Goal: Task Accomplishment & Management: Complete application form

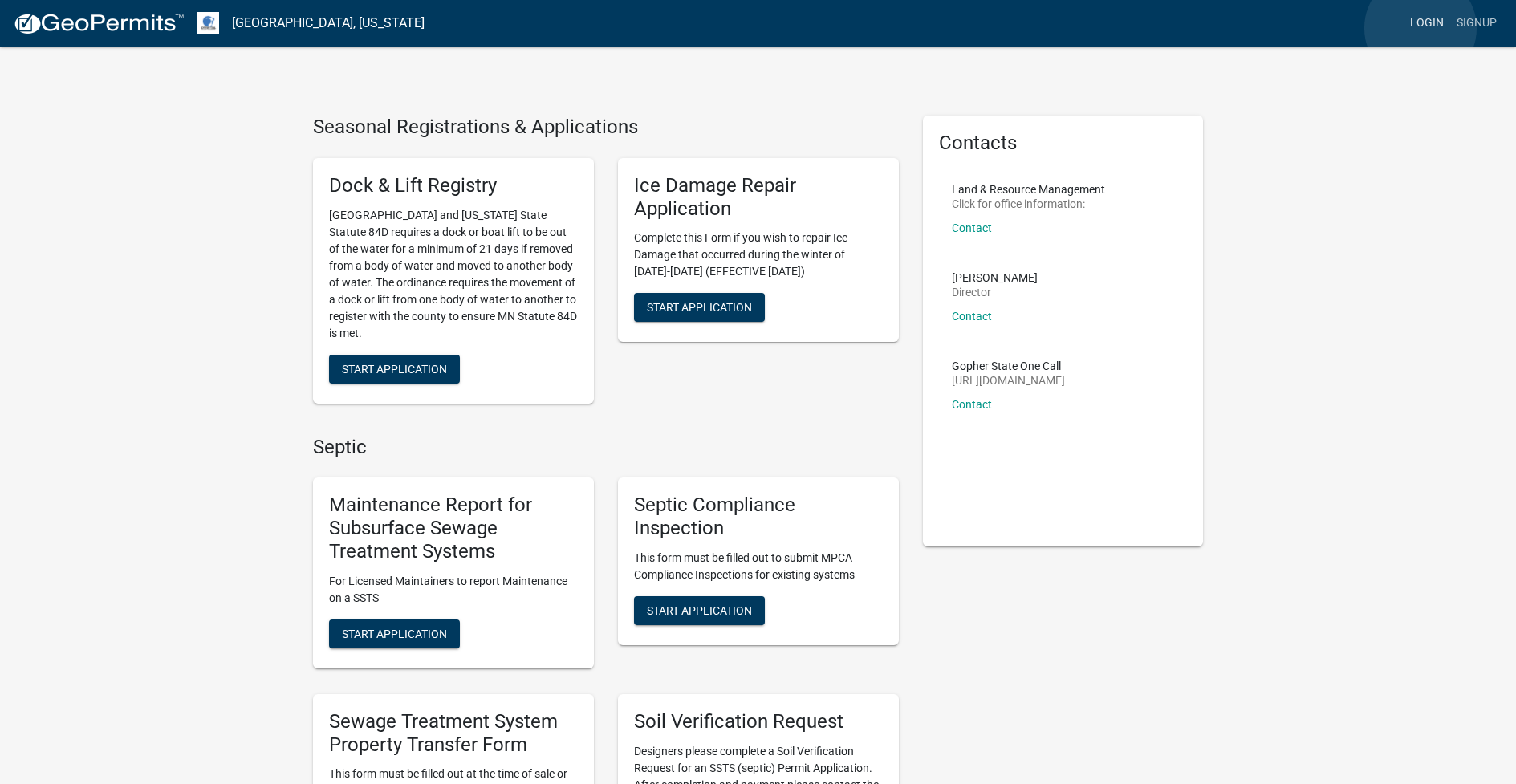
click at [1420, 28] on link "Login" at bounding box center [1426, 24] width 46 height 30
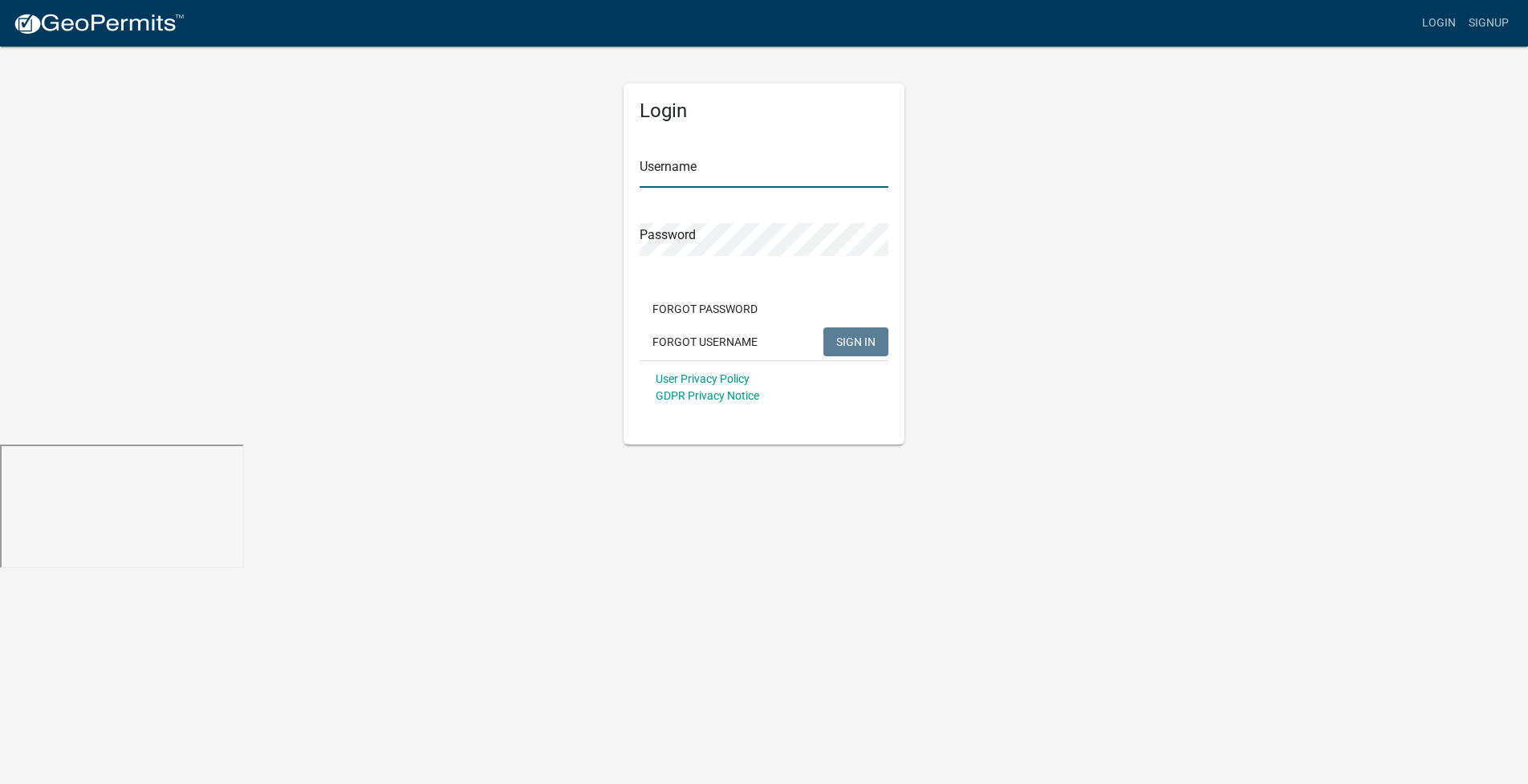
type input "[EMAIL_ADDRESS][DOMAIN_NAME]"
click at [567, 234] on div "Login Username [EMAIL_ADDRESS][DOMAIN_NAME] Password Forgot Password Forgot Use…" at bounding box center [764, 245] width 914 height 400
click at [823, 327] on button "SIGN IN" at bounding box center [855, 341] width 65 height 29
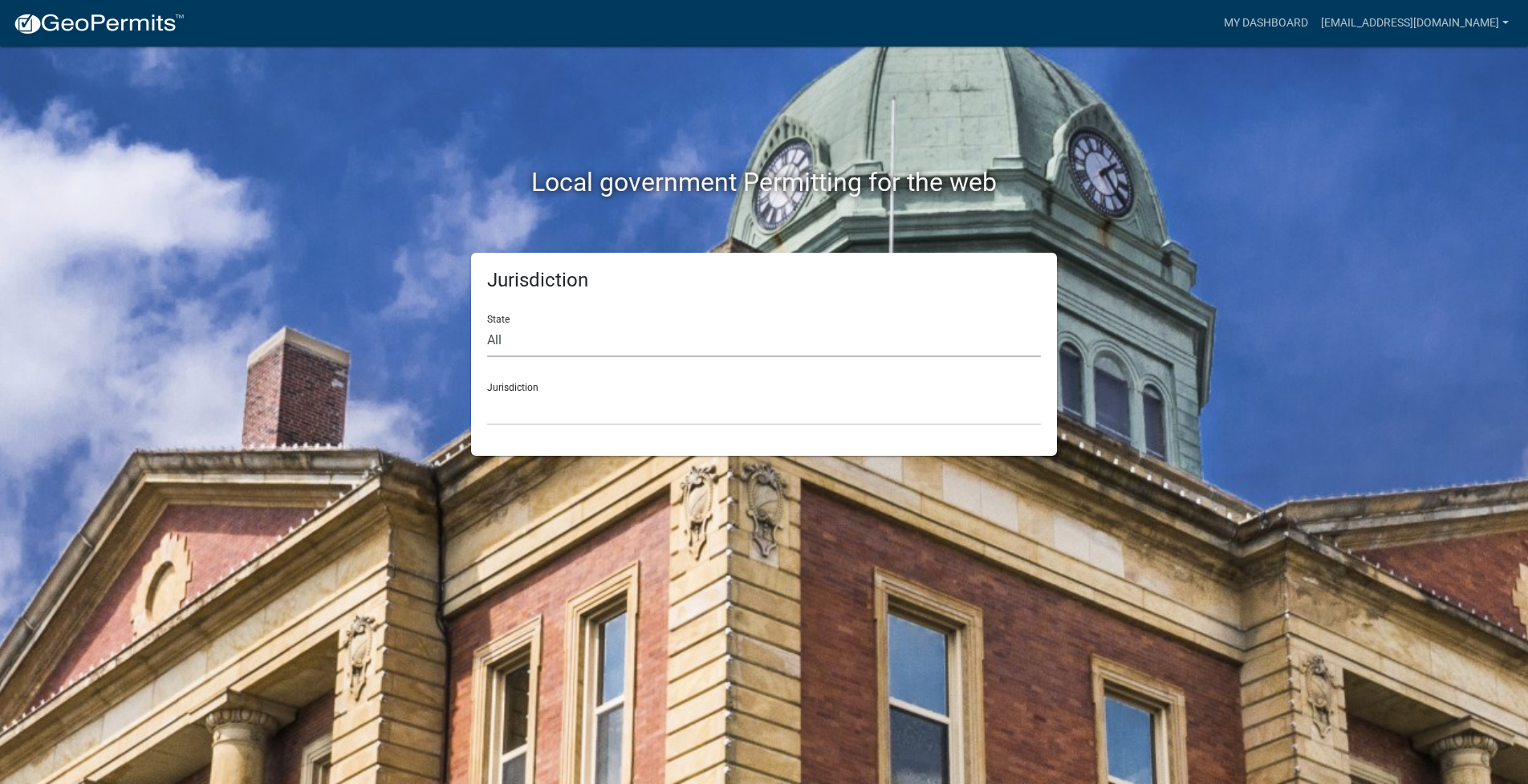
click at [552, 345] on select "All [US_STATE] [US_STATE] [US_STATE] [US_STATE] [US_STATE] [US_STATE] [US_STATE…" at bounding box center [764, 340] width 553 height 33
select select "[US_STATE]"
click at [487, 324] on select "All [US_STATE] [US_STATE] [US_STATE] [US_STATE] [US_STATE] [US_STATE] [US_STATE…" at bounding box center [764, 340] width 553 height 33
click at [606, 412] on select "[GEOGRAPHIC_DATA], [US_STATE] [GEOGRAPHIC_DATA], [US_STATE] [GEOGRAPHIC_DATA], …" at bounding box center [764, 408] width 553 height 33
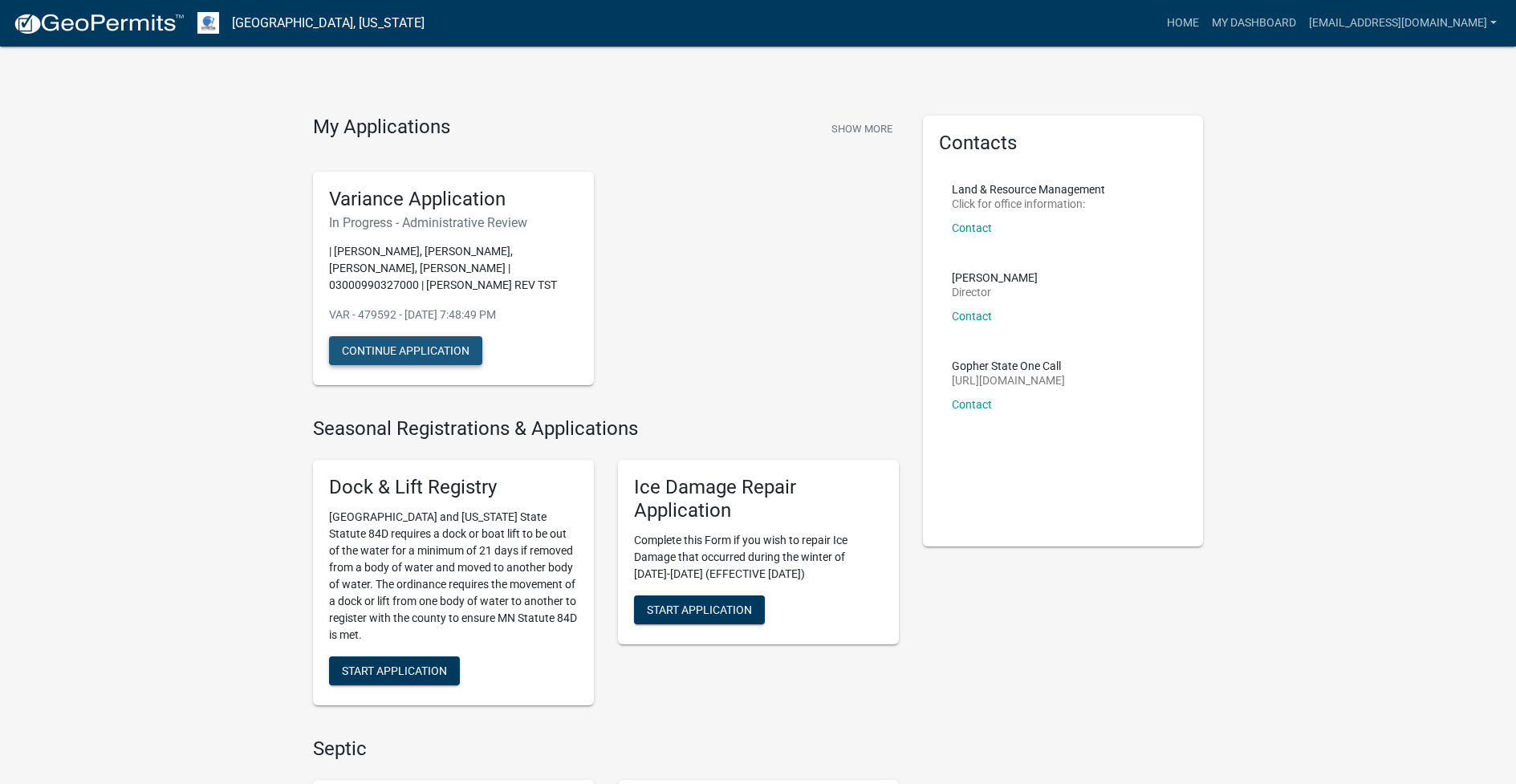
click at [423, 350] on button "Continue Application" at bounding box center [405, 351] width 154 height 29
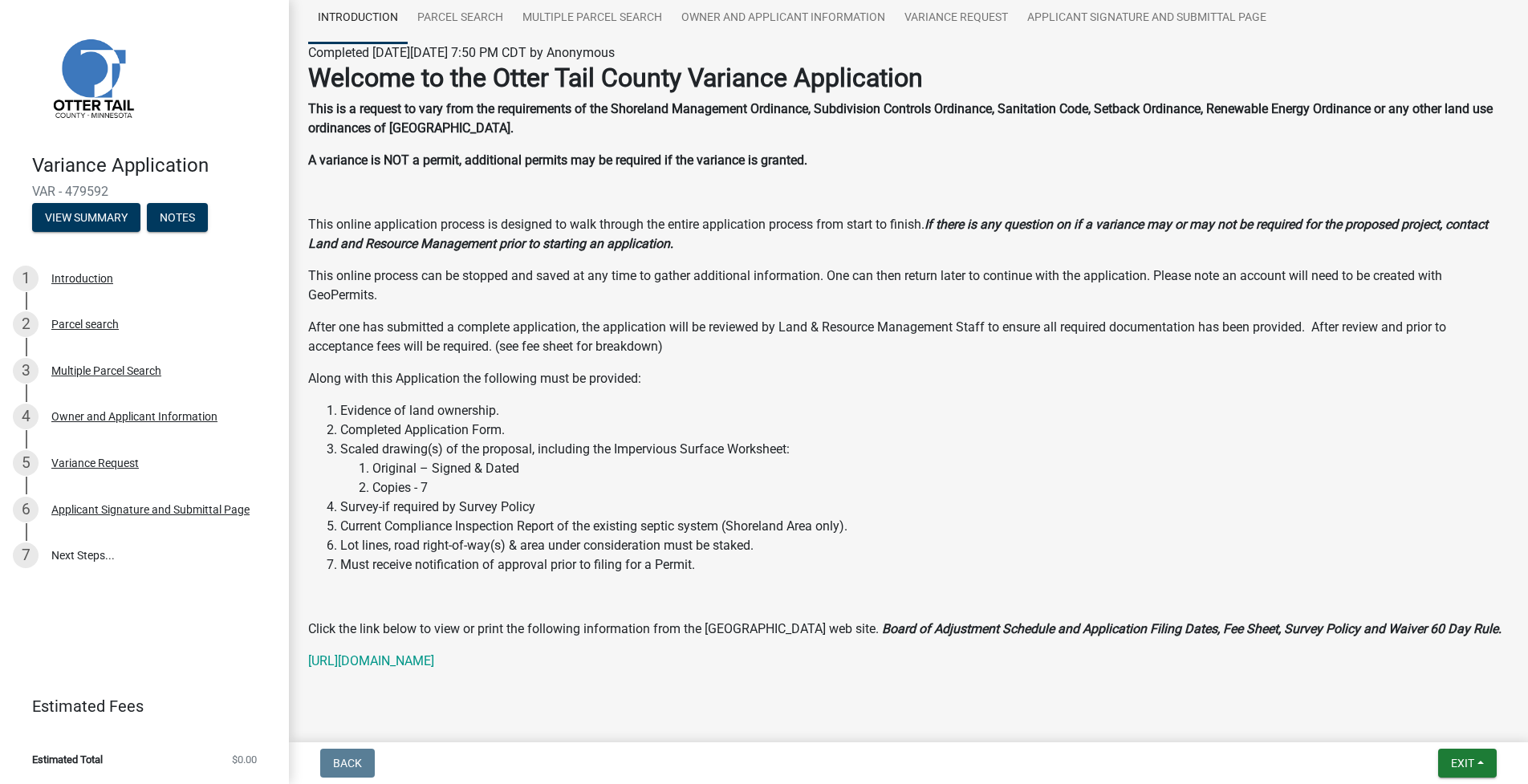
scroll to position [159, 0]
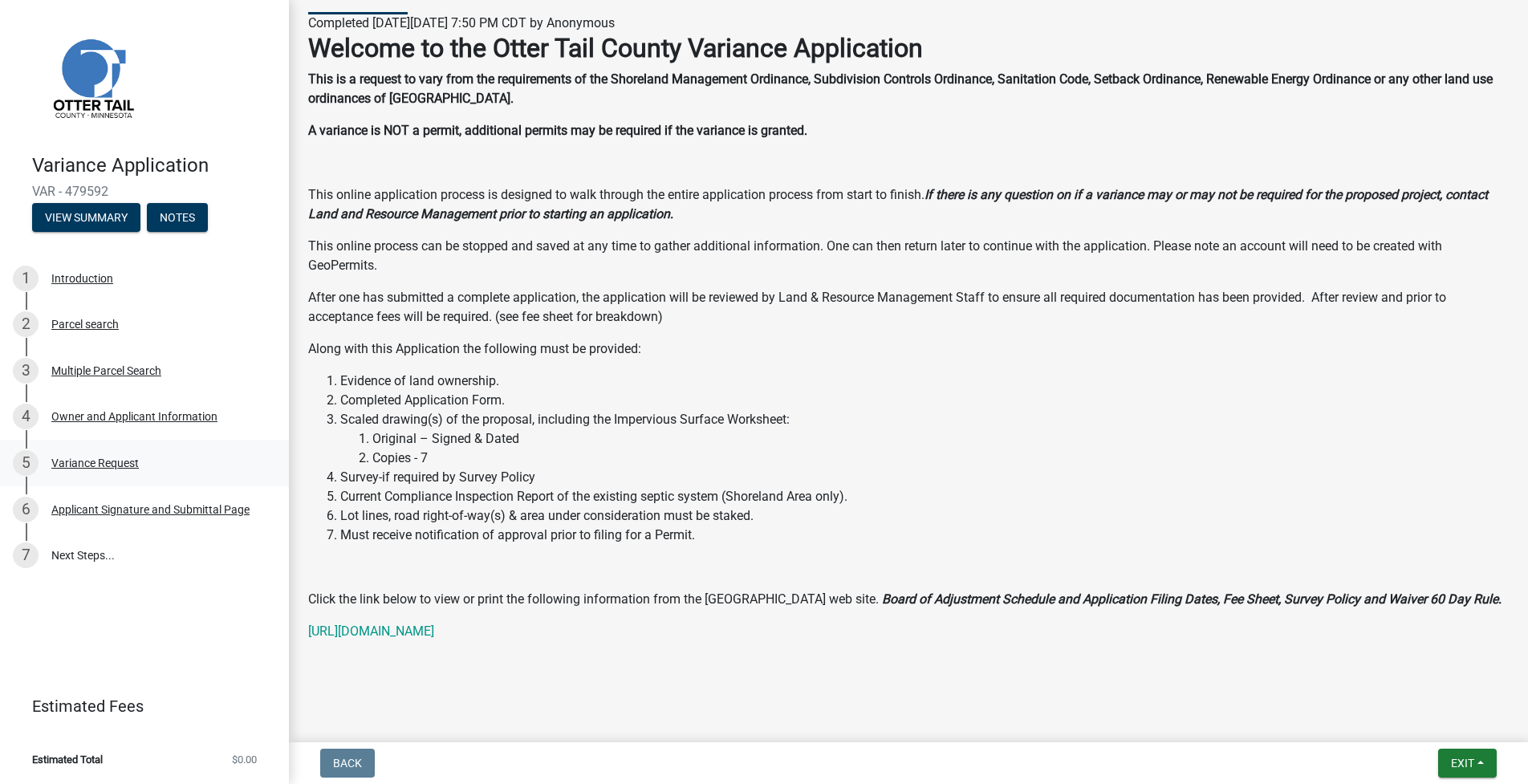
click at [74, 461] on div "Variance Request" at bounding box center [94, 463] width 88 height 11
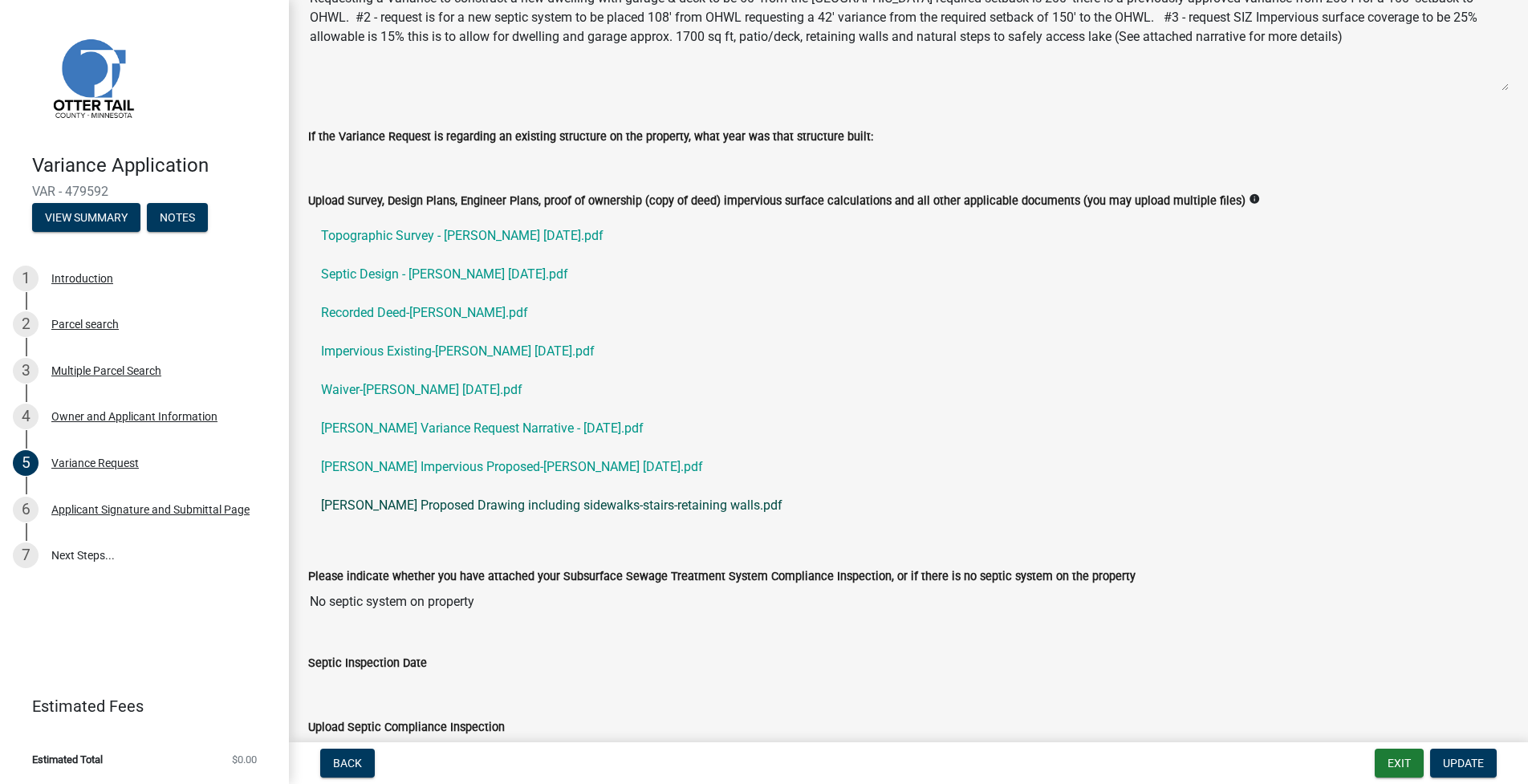
scroll to position [535, 0]
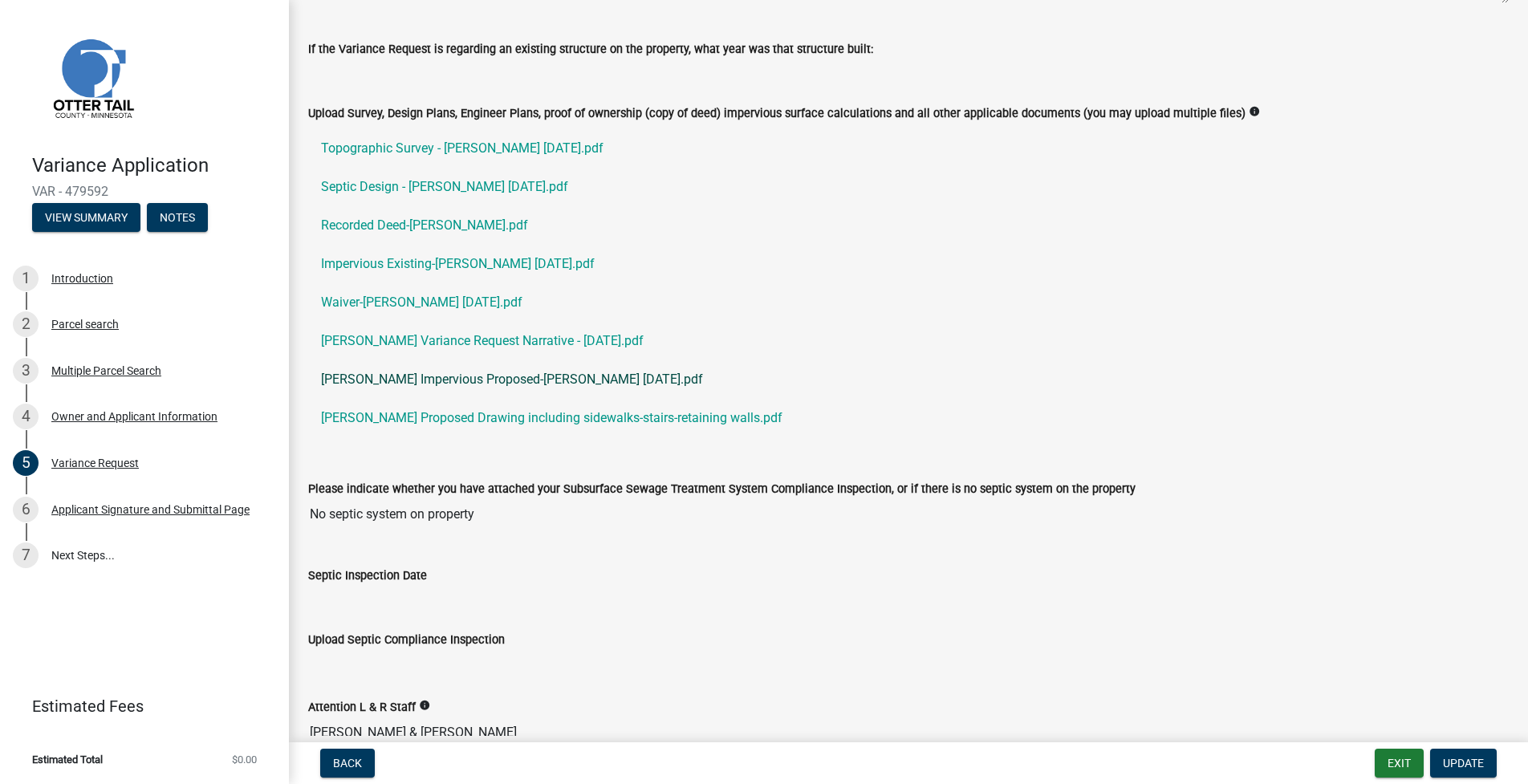
click at [525, 380] on link "[PERSON_NAME] Impervious Proposed-[PERSON_NAME] [DATE].pdf" at bounding box center [908, 379] width 1200 height 39
click at [676, 419] on link "[PERSON_NAME] Proposed Drawing including sidewalks-stairs-retaining walls.pdf" at bounding box center [908, 417] width 1200 height 39
click at [471, 380] on link "[PERSON_NAME] Impervious Proposed-[PERSON_NAME] [DATE].pdf" at bounding box center [908, 379] width 1200 height 39
click at [426, 339] on link "[PERSON_NAME] Variance Request Narrative - [DATE].pdf" at bounding box center [908, 340] width 1200 height 39
click at [386, 262] on link "Impervious Existing-[PERSON_NAME] [DATE].pdf" at bounding box center [908, 264] width 1200 height 39
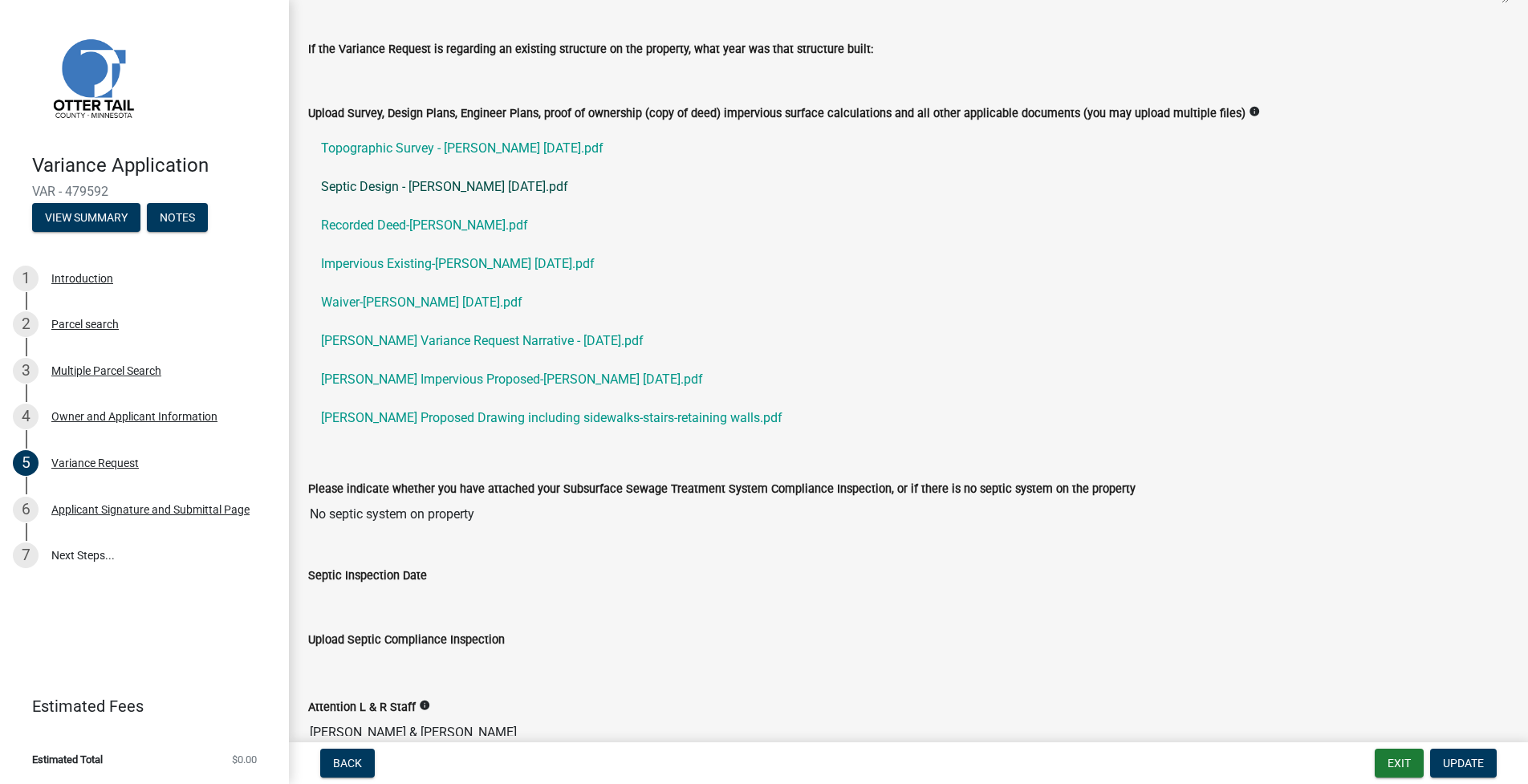
click at [439, 181] on link "Septic Design - [PERSON_NAME] [DATE].pdf" at bounding box center [908, 187] width 1200 height 39
click at [493, 144] on link "Topographic Survey - [PERSON_NAME] [DATE].pdf" at bounding box center [908, 148] width 1200 height 39
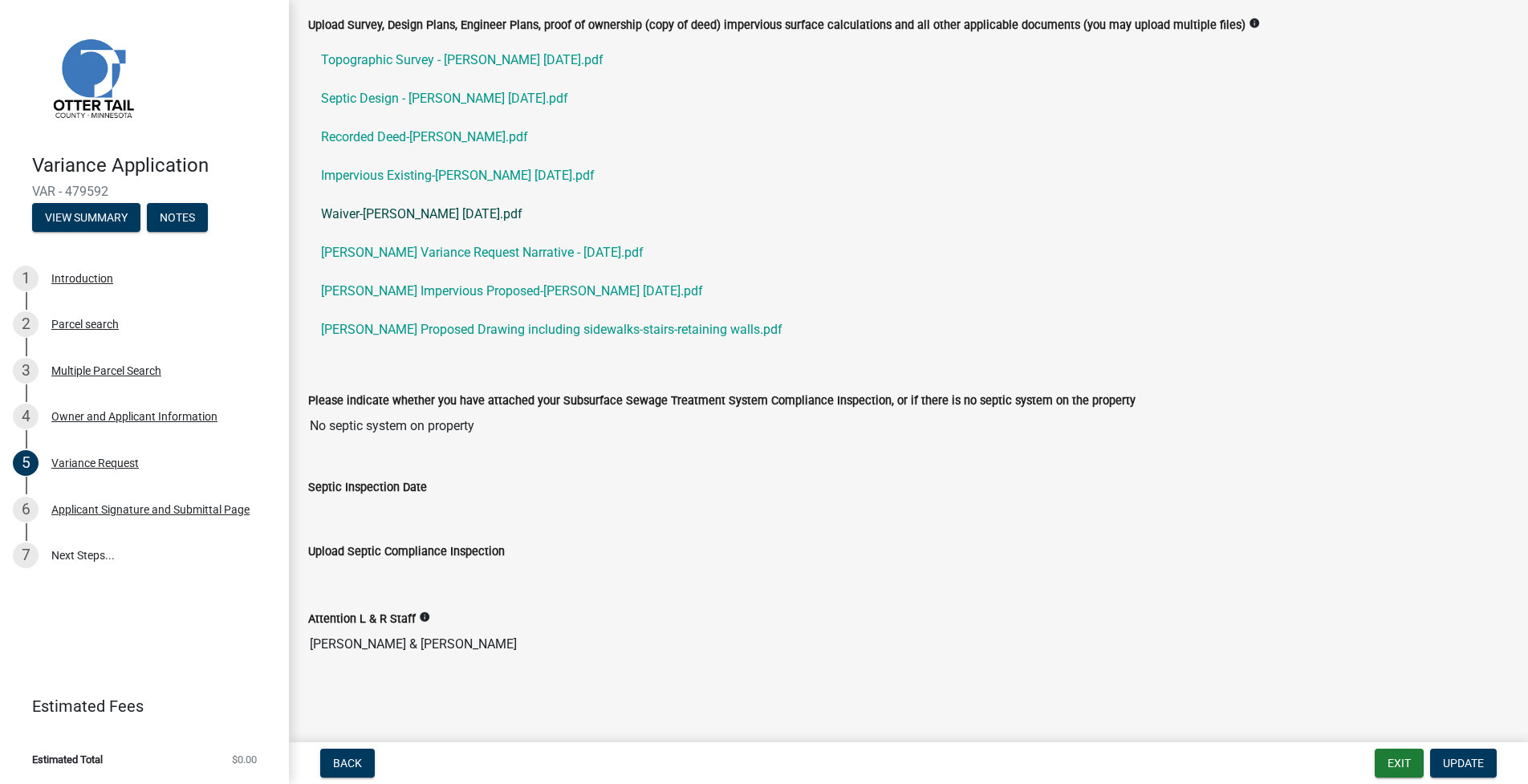
scroll to position [624, 0]
click at [527, 326] on link "[PERSON_NAME] Proposed Drawing including sidewalks-stairs-retaining walls.pdf" at bounding box center [908, 329] width 1200 height 39
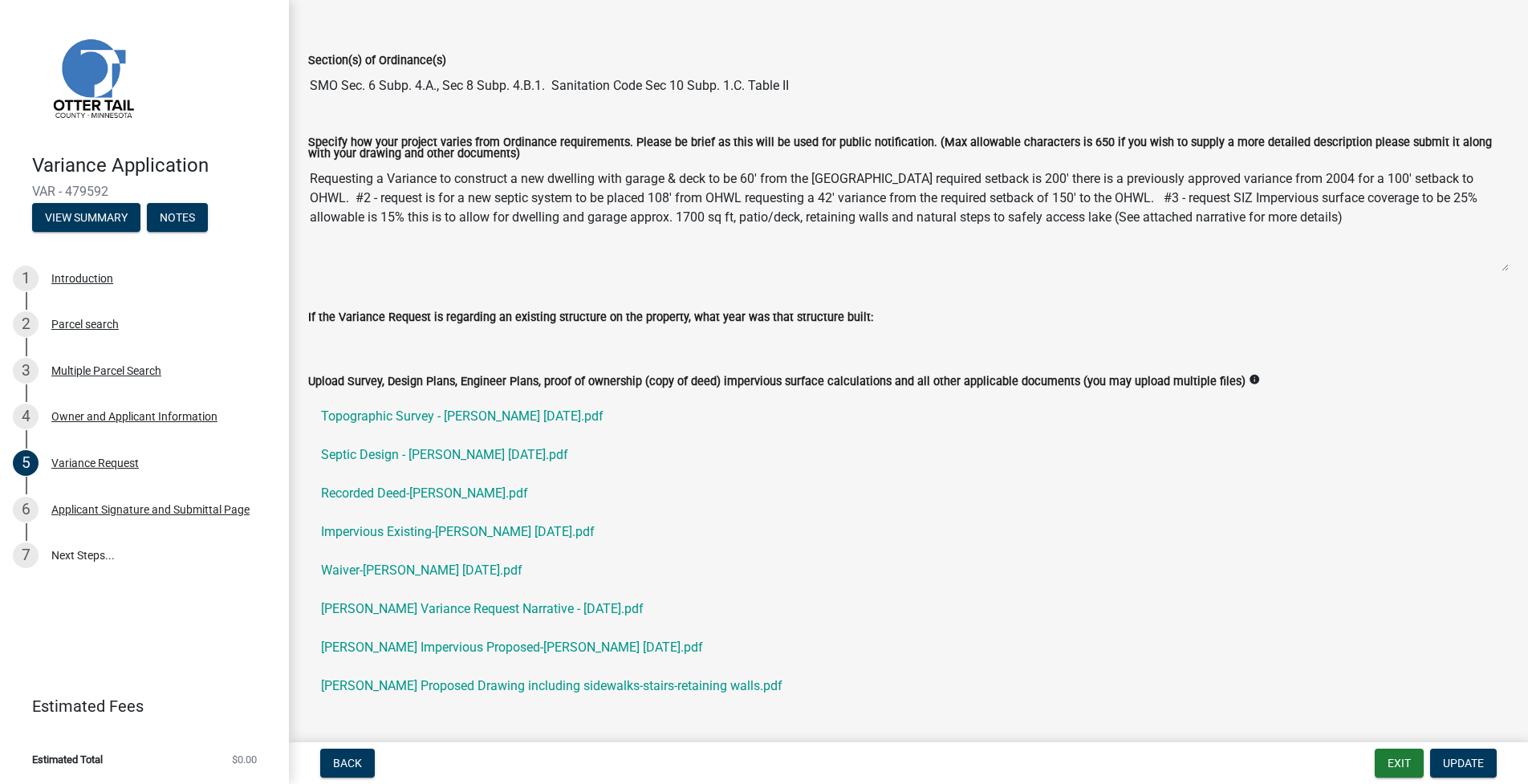
scroll to position [535, 0]
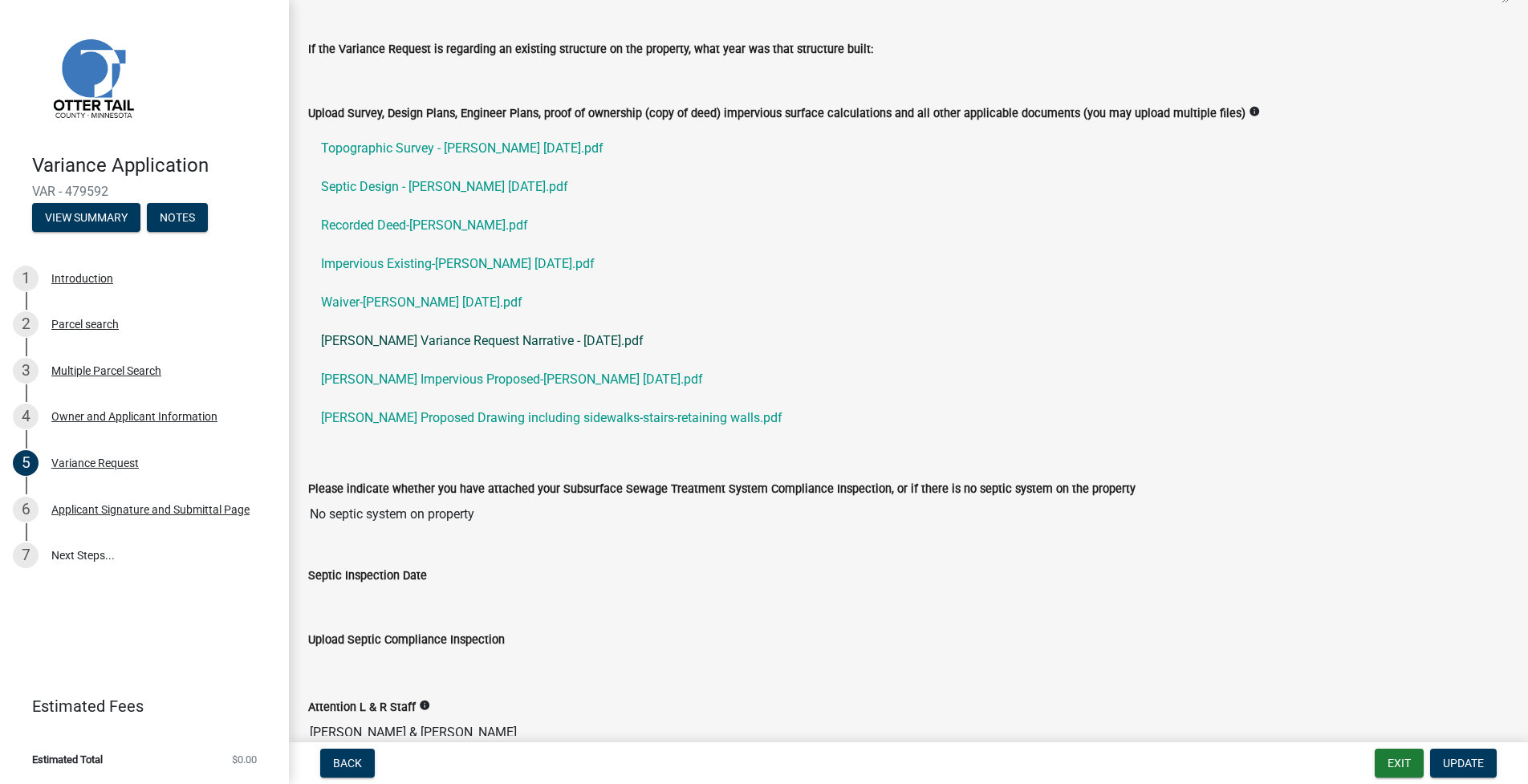
click at [474, 341] on link "[PERSON_NAME] Variance Request Narrative - [DATE].pdf" at bounding box center [908, 340] width 1200 height 39
click at [483, 374] on link "[PERSON_NAME] Impervious Proposed-[PERSON_NAME] [DATE].pdf" at bounding box center [908, 379] width 1200 height 39
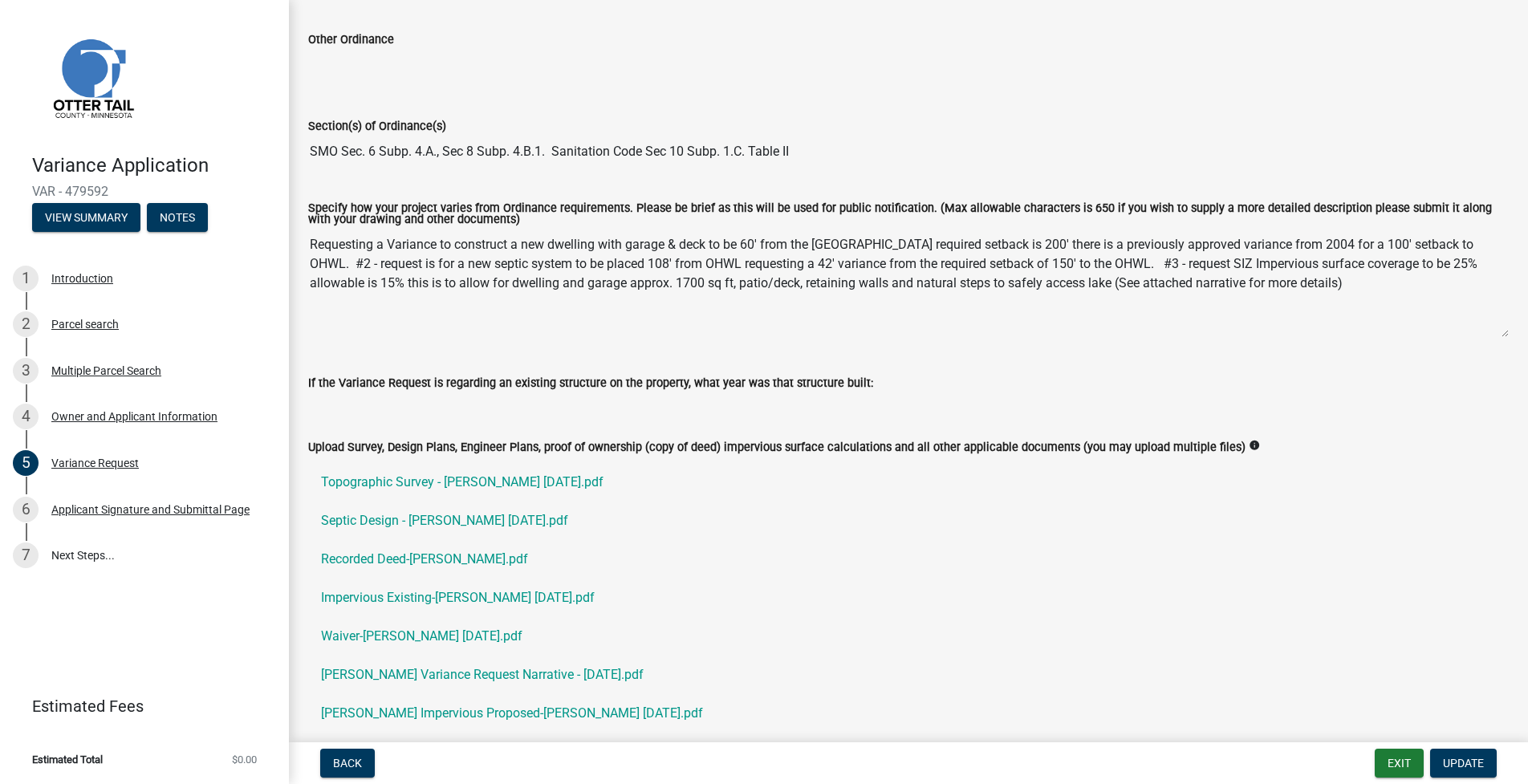
scroll to position [0, 0]
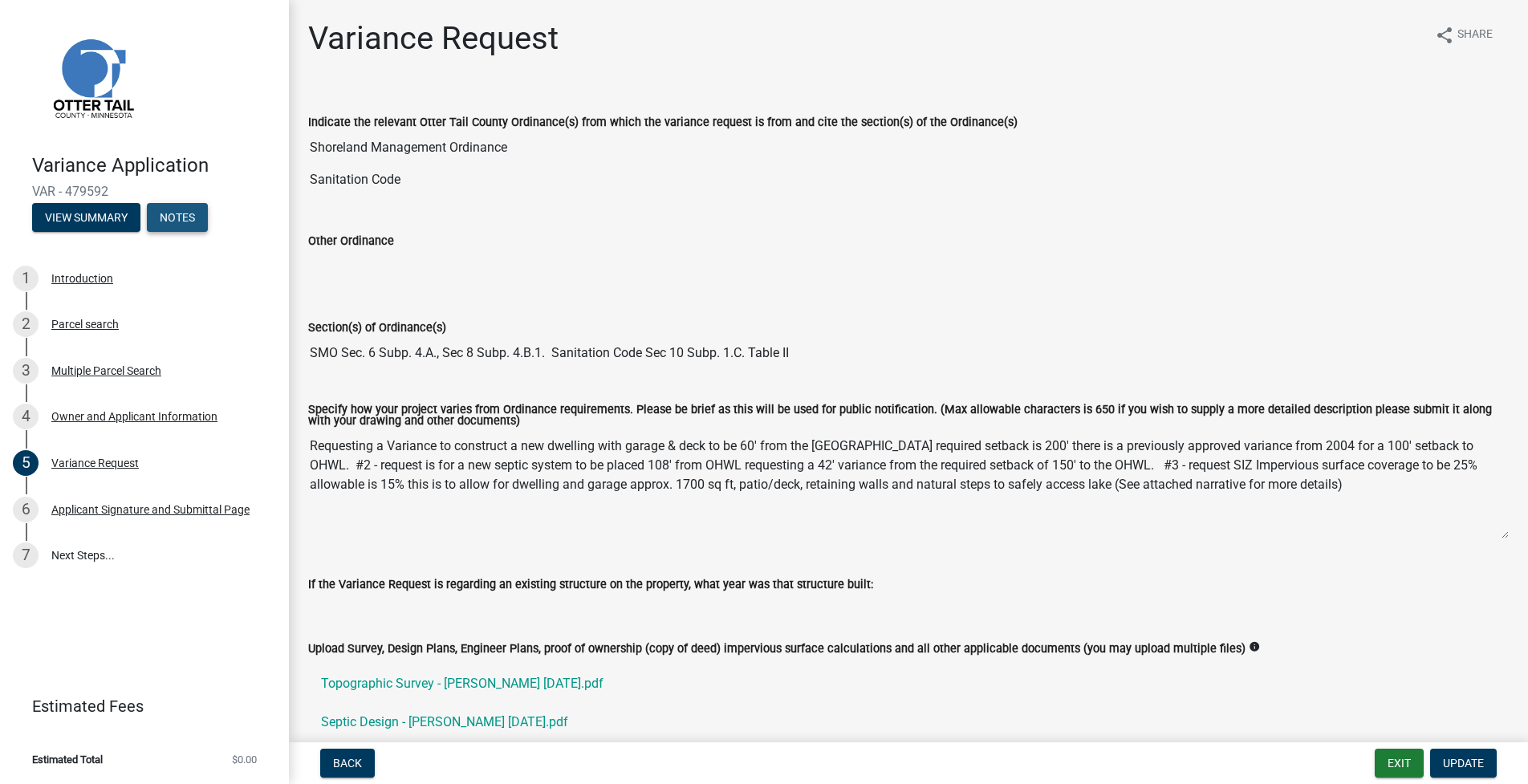
click at [179, 220] on button "Notes" at bounding box center [177, 217] width 61 height 29
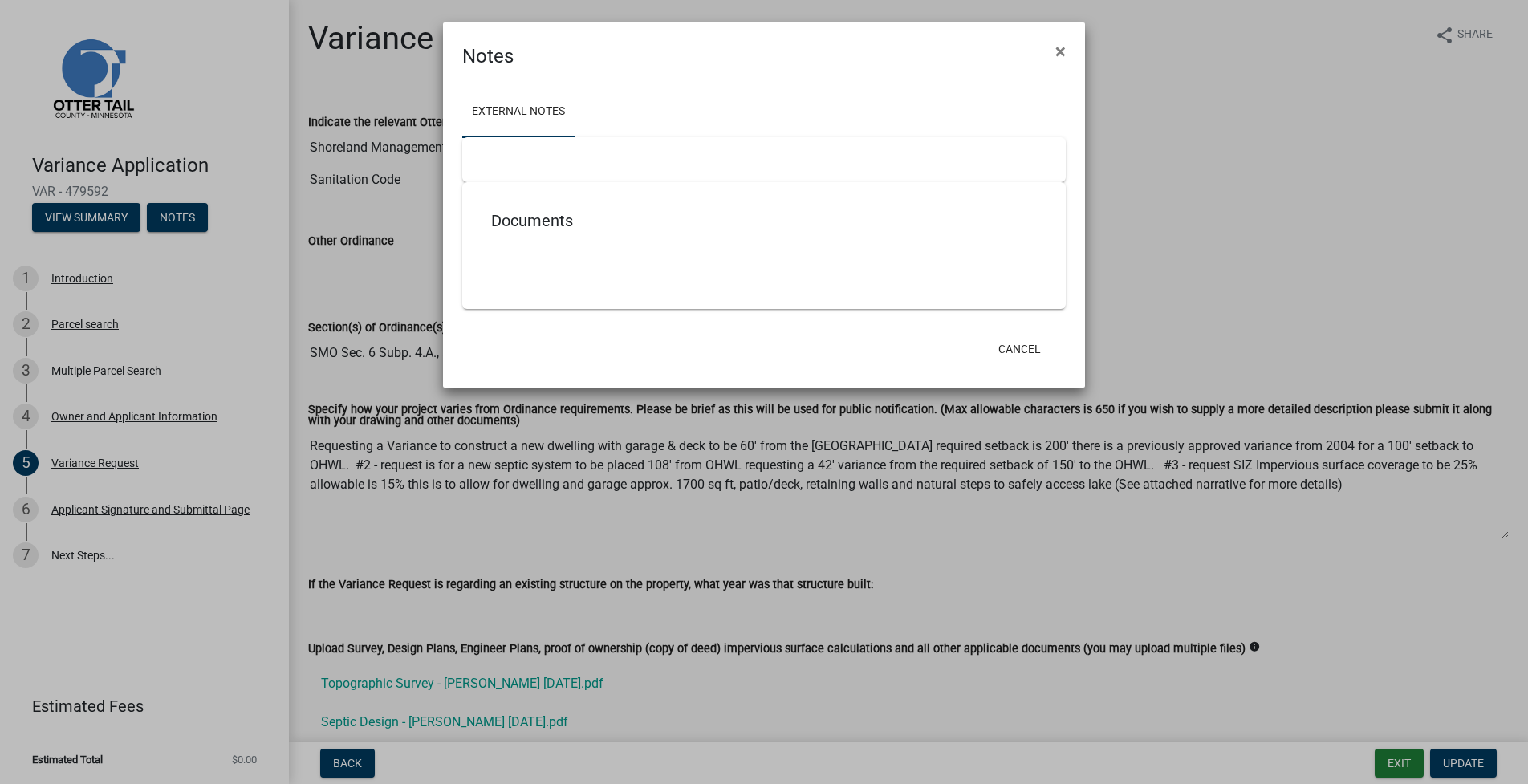
click at [544, 225] on h5 "Documents" at bounding box center [764, 220] width 546 height 19
click at [555, 110] on link "External Notes" at bounding box center [518, 112] width 112 height 51
click at [1060, 57] on span "×" at bounding box center [1060, 52] width 10 height 23
